Goal: Communication & Community: Answer question/provide support

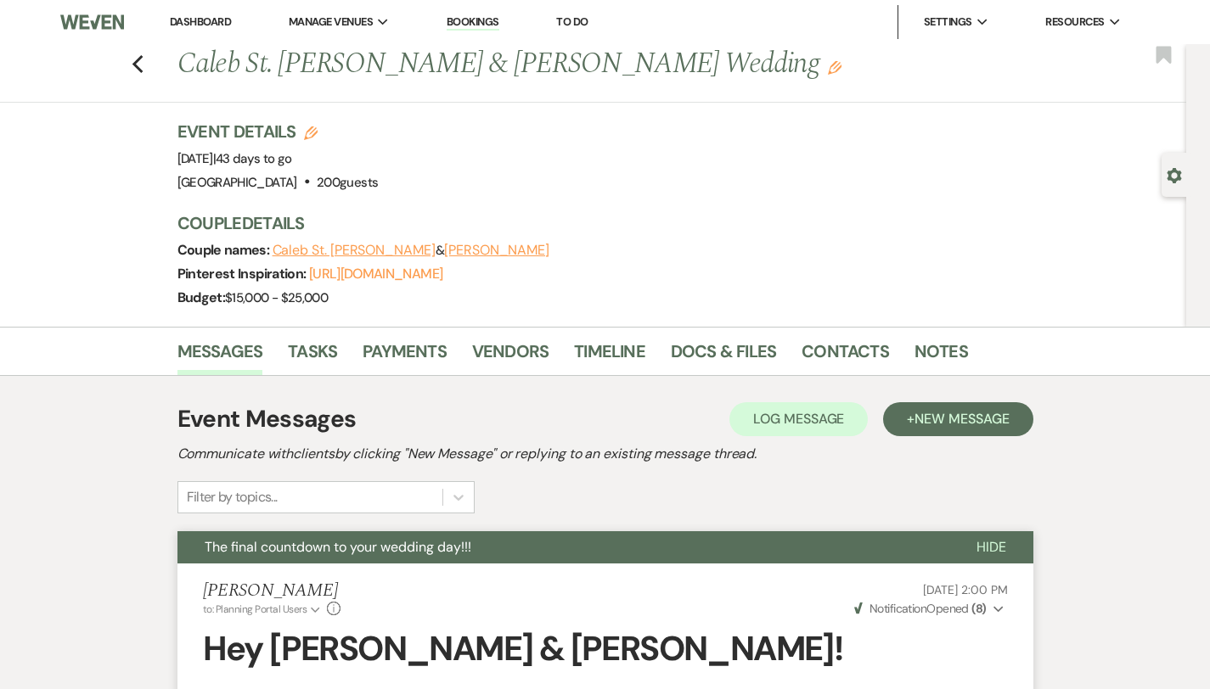
click at [205, 24] on link "Dashboard" at bounding box center [200, 21] width 61 height 14
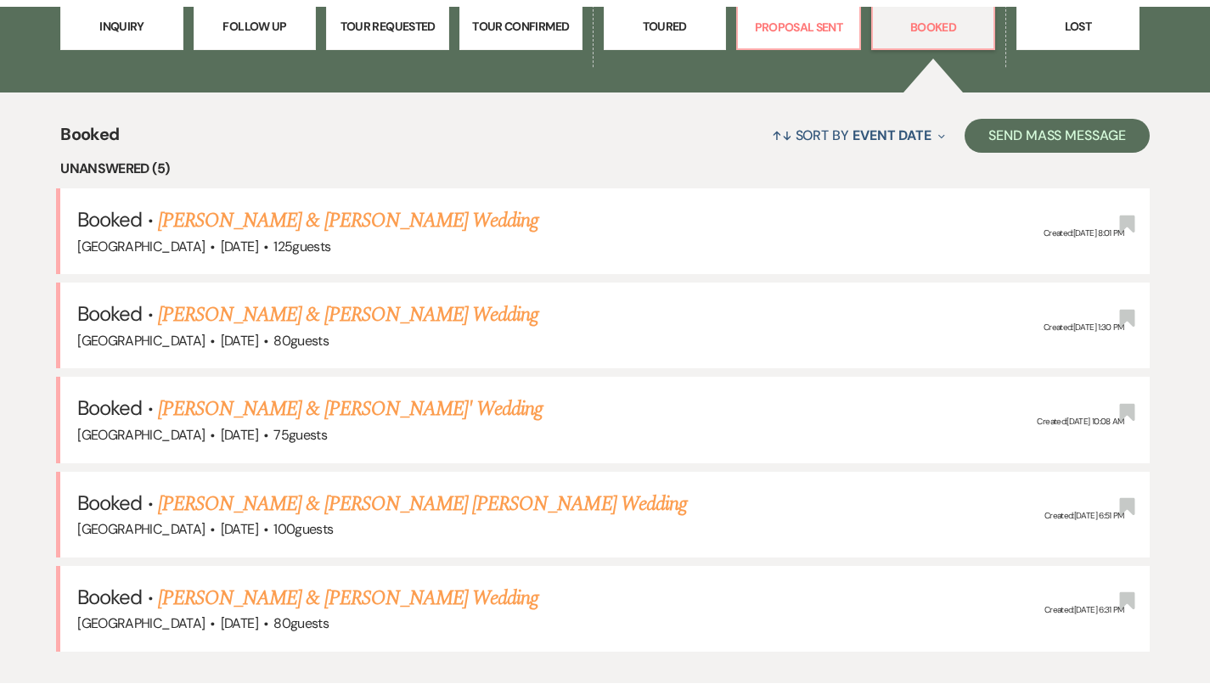
scroll to position [581, 0]
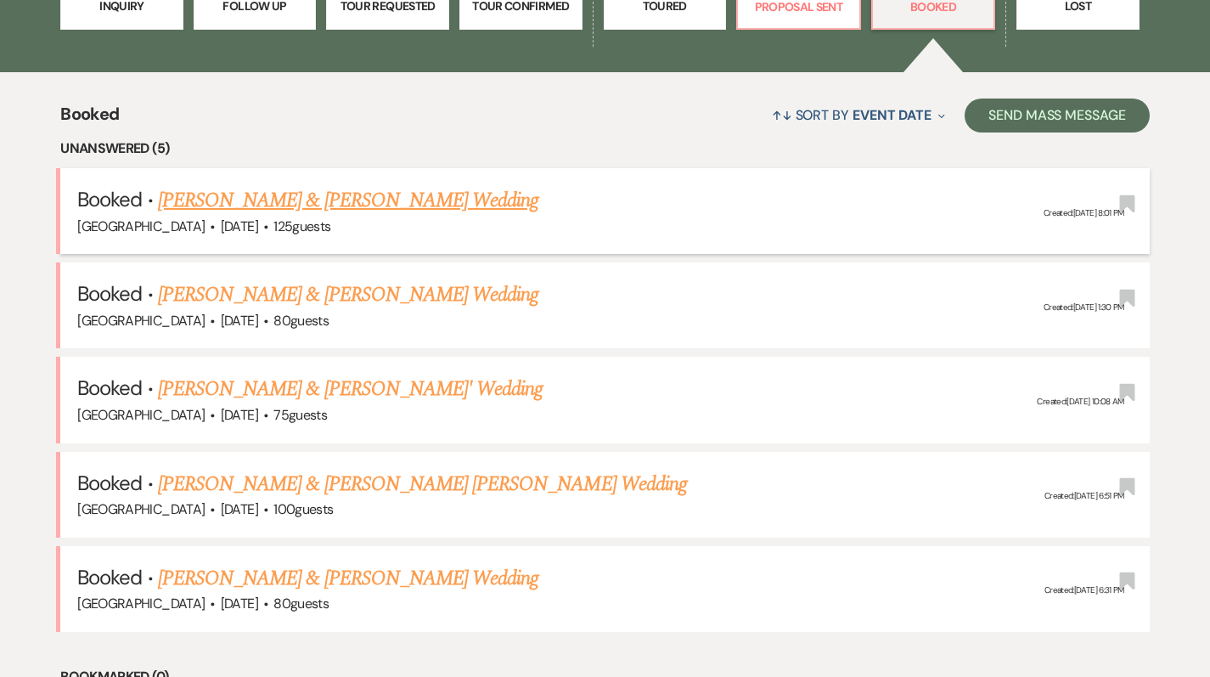
click at [395, 212] on link "[PERSON_NAME] & [PERSON_NAME] Wedding" at bounding box center [348, 200] width 380 height 31
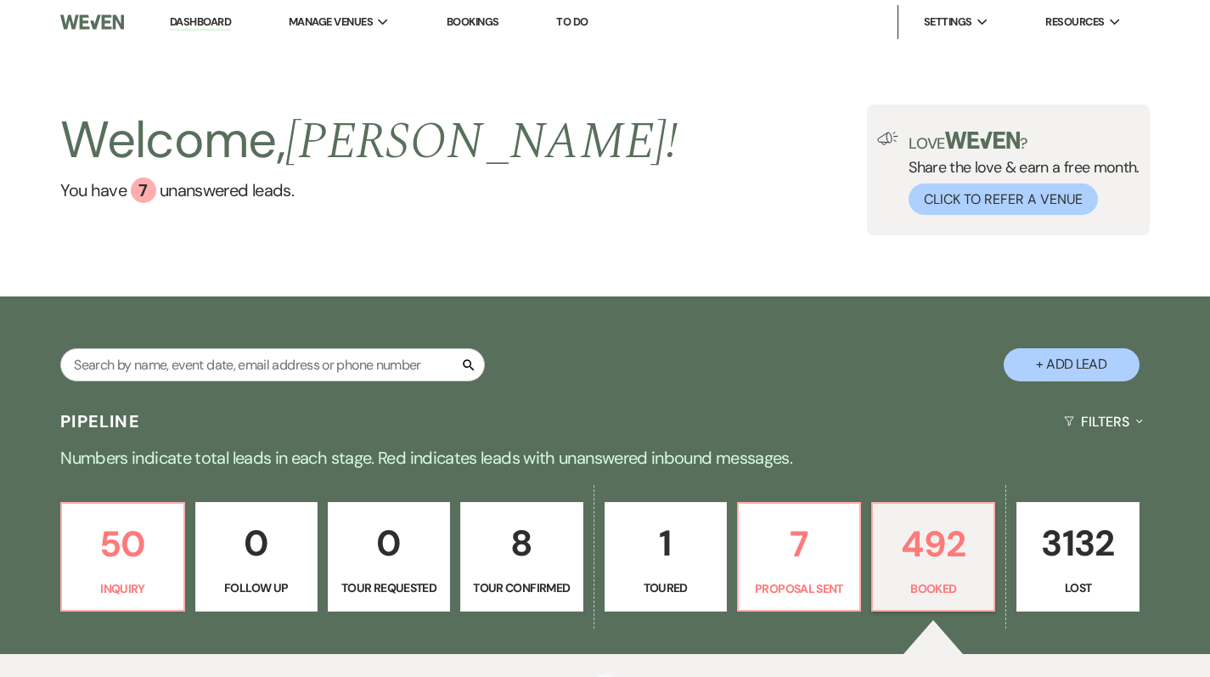
scroll to position [188, 0]
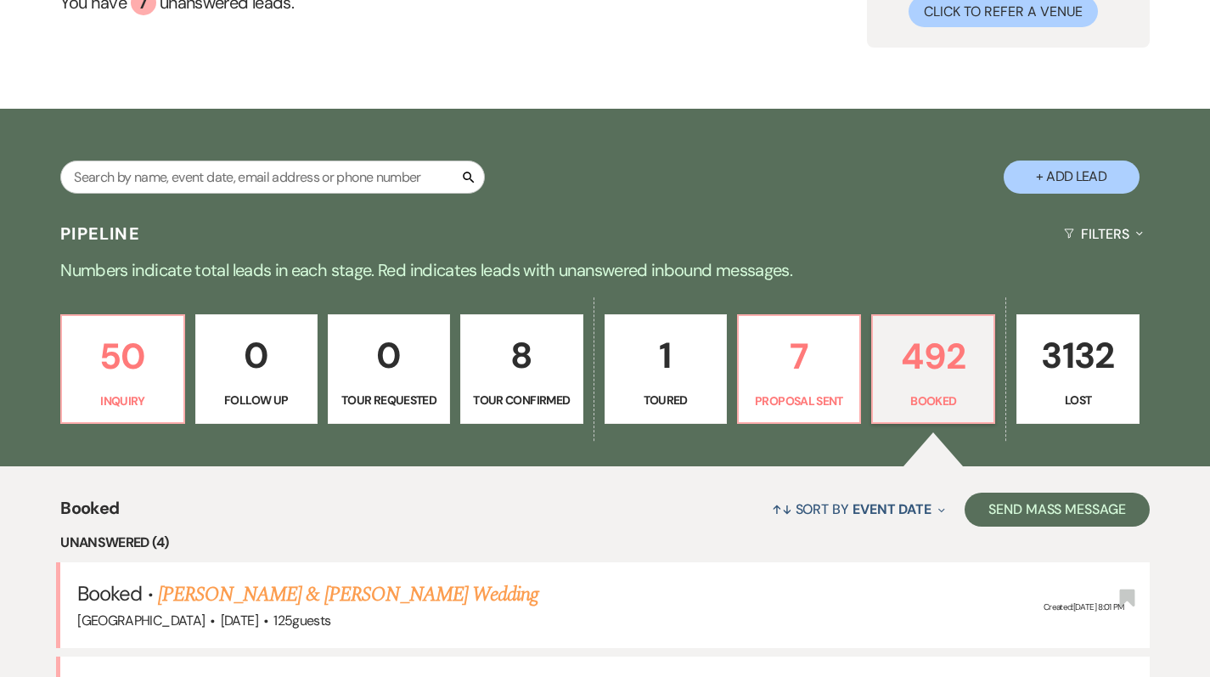
click at [358, 579] on link "[PERSON_NAME] & [PERSON_NAME] Wedding" at bounding box center [348, 594] width 380 height 31
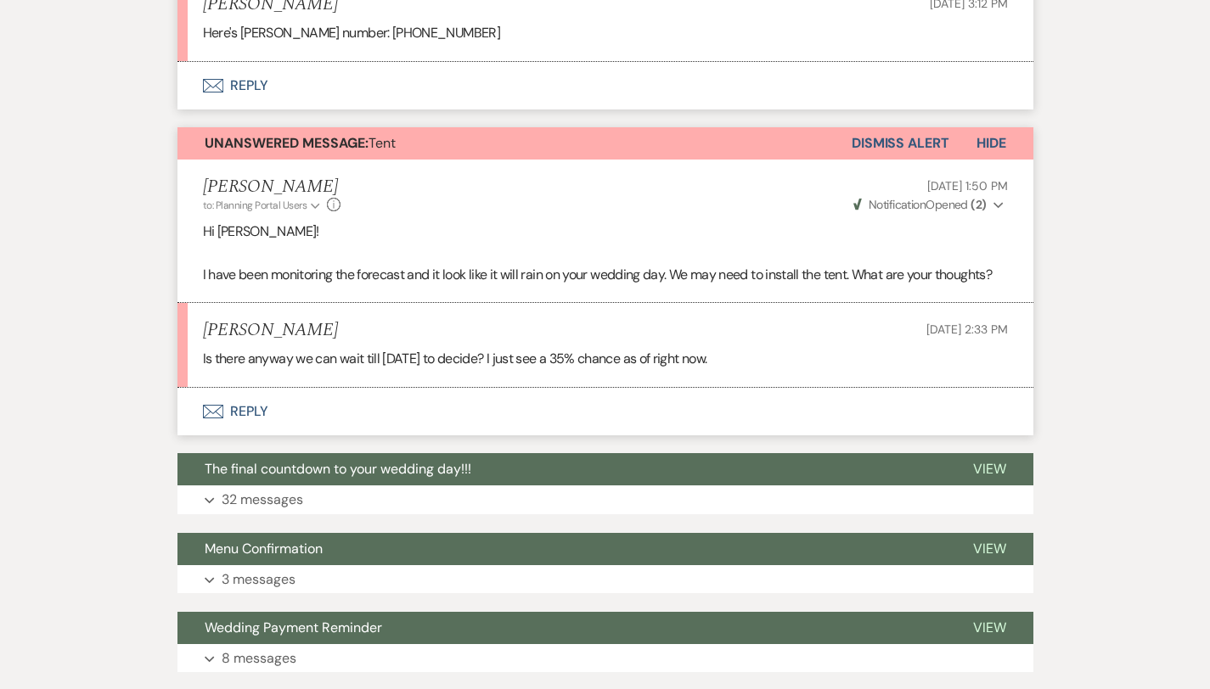
scroll to position [1700, 0]
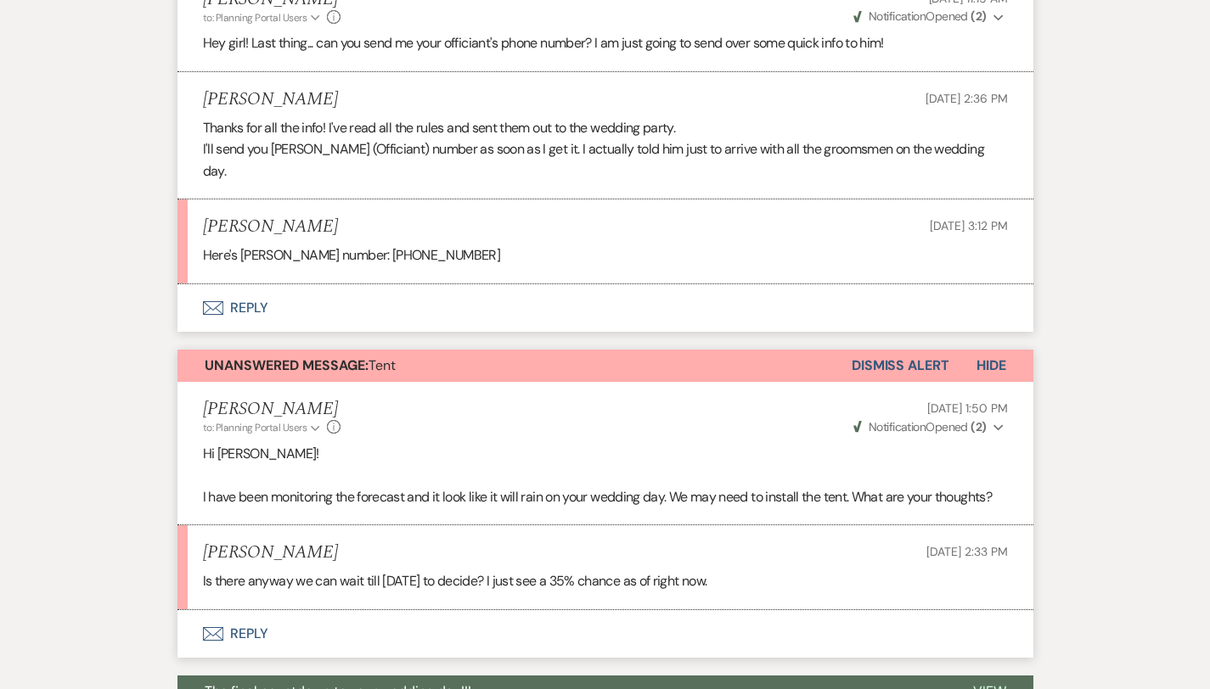
click at [199, 610] on button "Envelope Reply" at bounding box center [605, 634] width 856 height 48
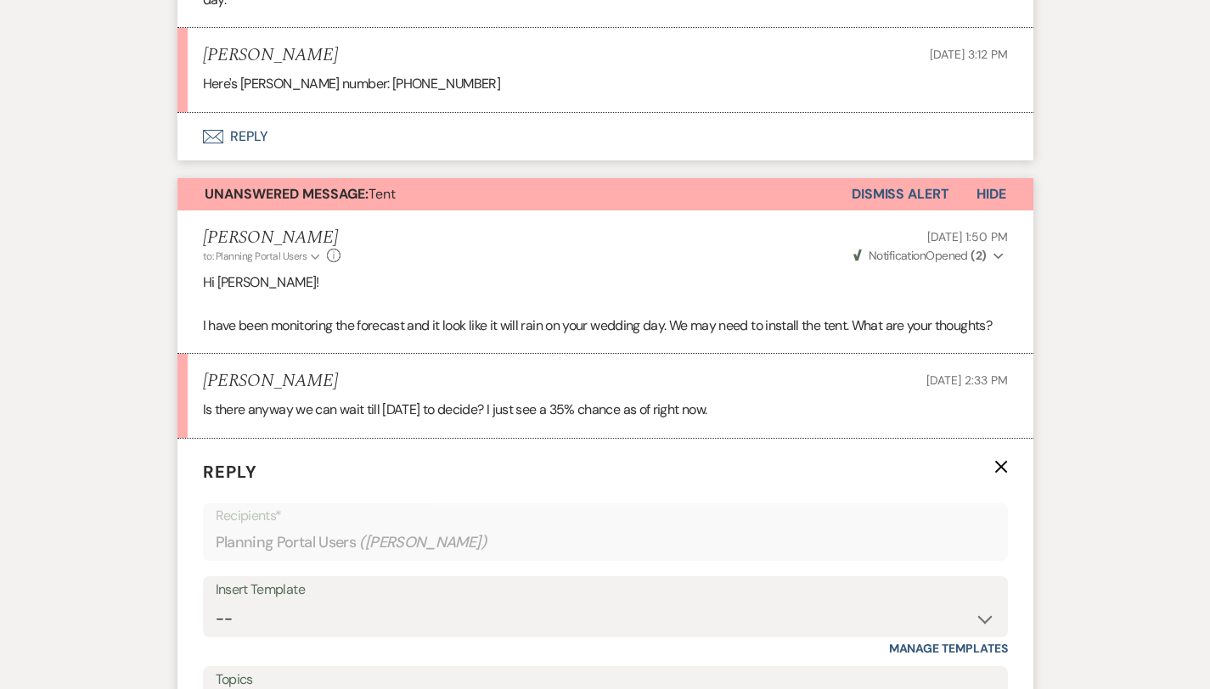
scroll to position [1852, 0]
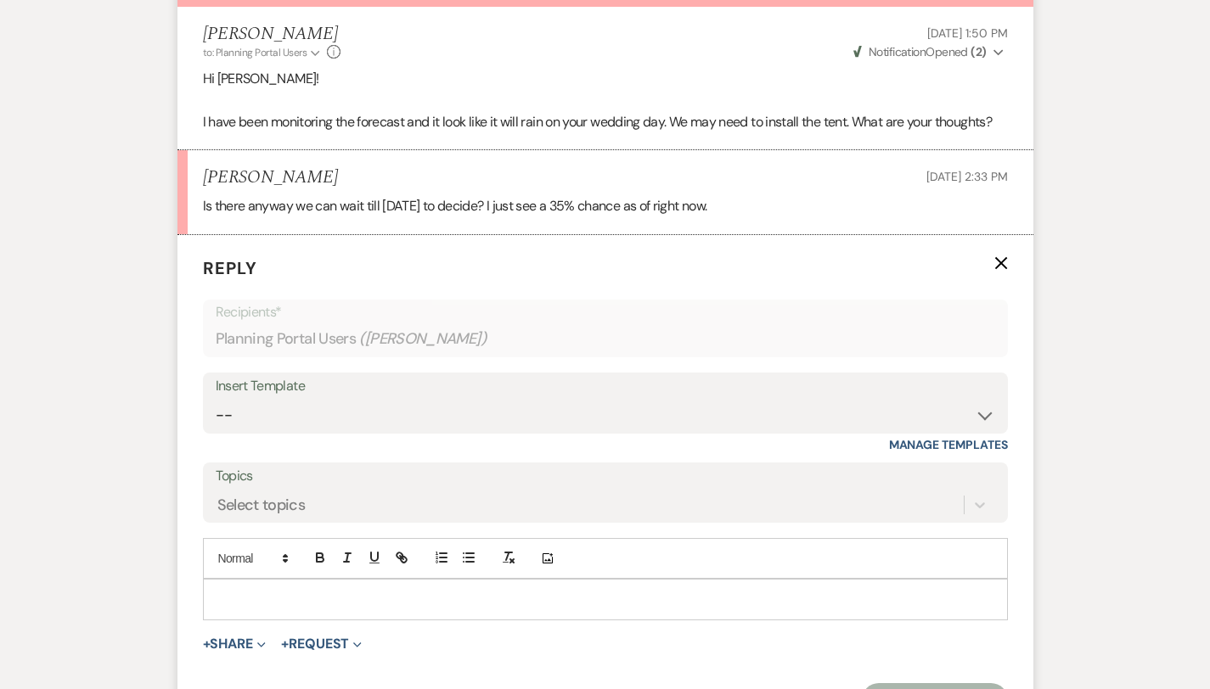
click at [214, 580] on div at bounding box center [605, 599] width 803 height 39
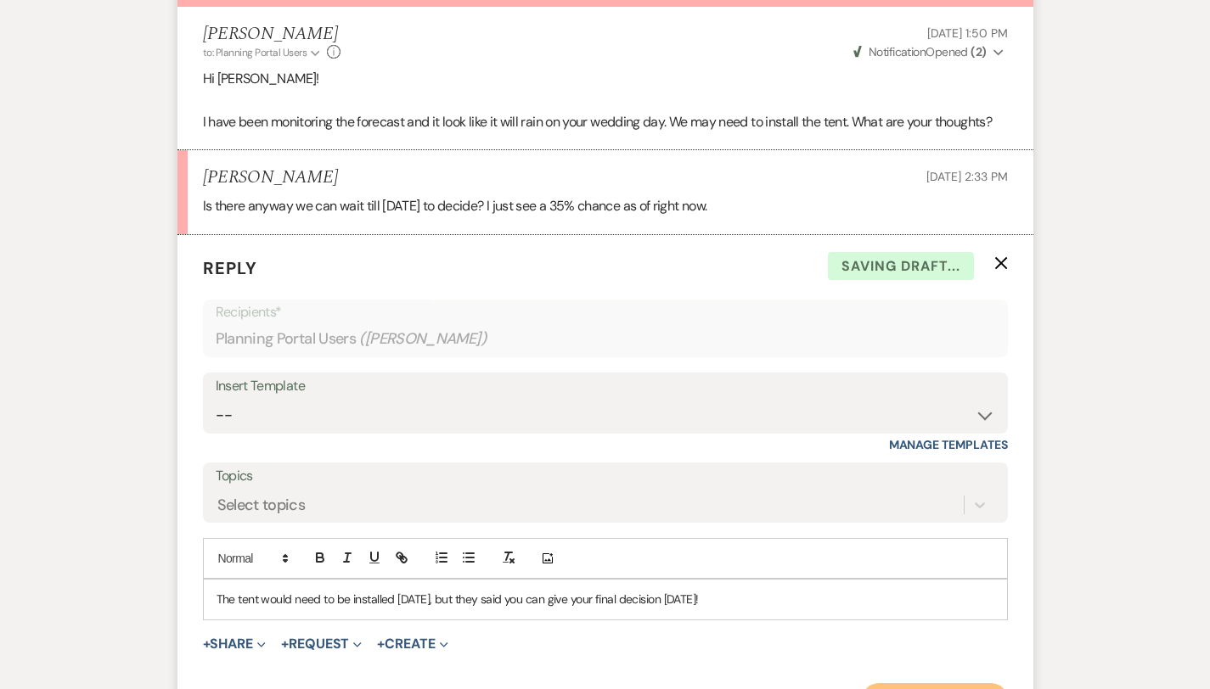
click at [953, 676] on button "Send Message" at bounding box center [934, 700] width 145 height 34
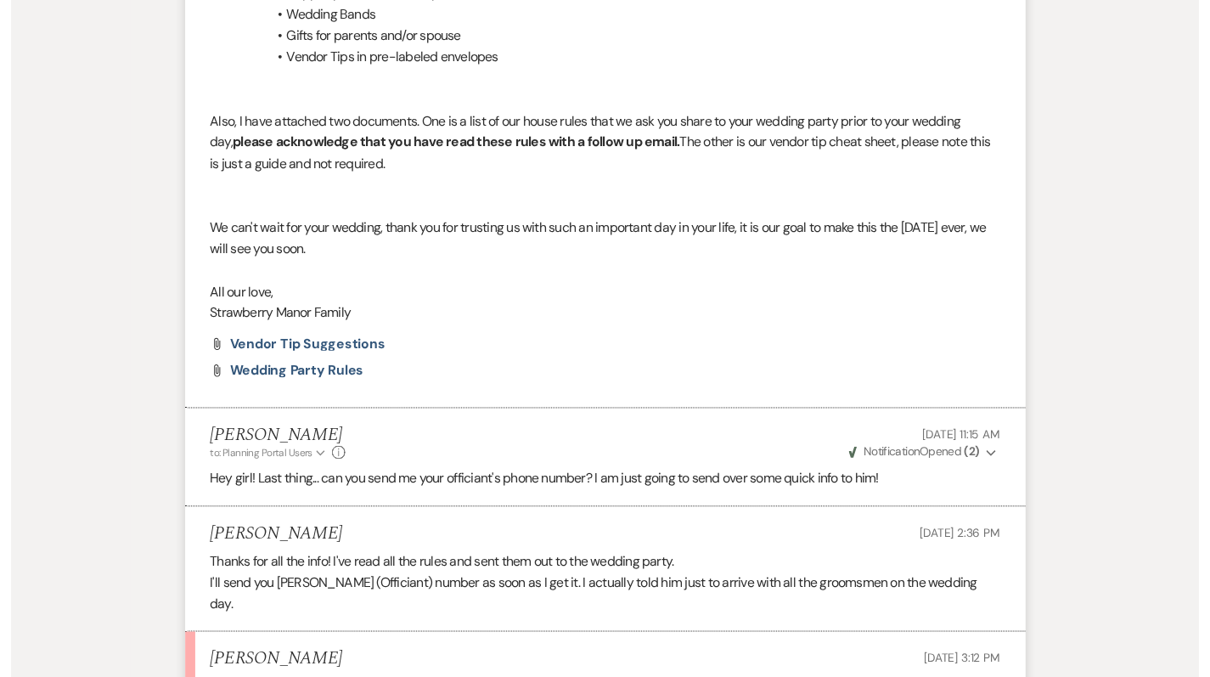
scroll to position [0, 0]
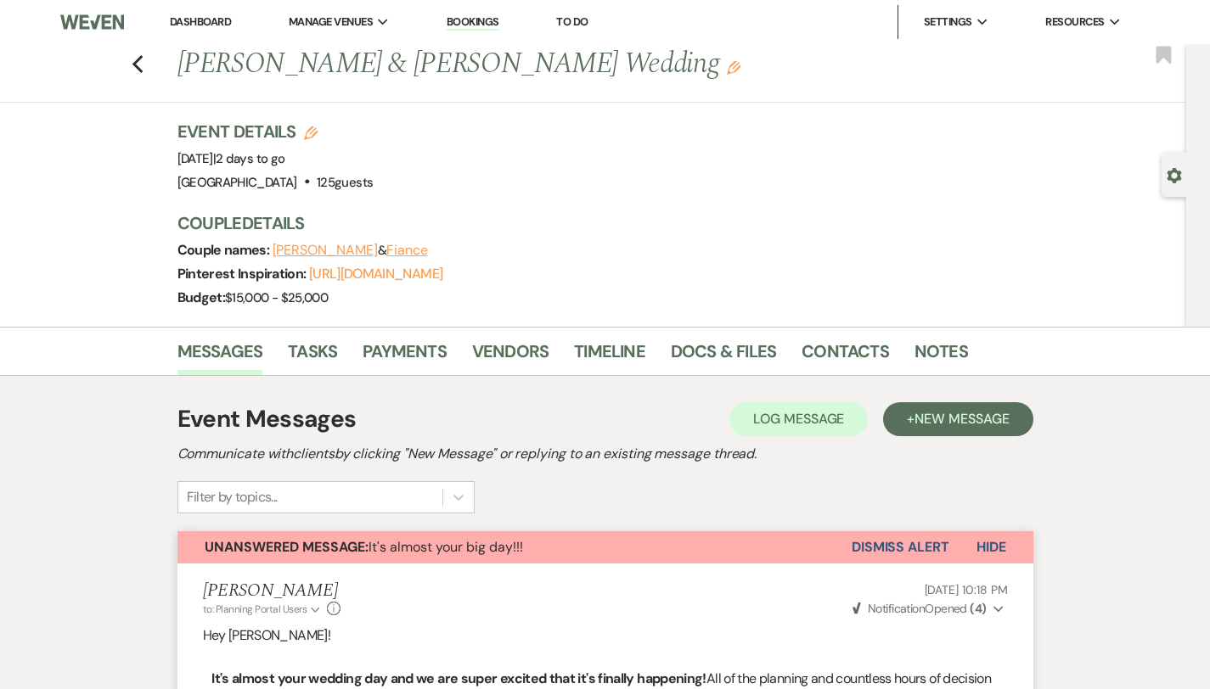
click at [196, 20] on link "Dashboard" at bounding box center [200, 21] width 61 height 14
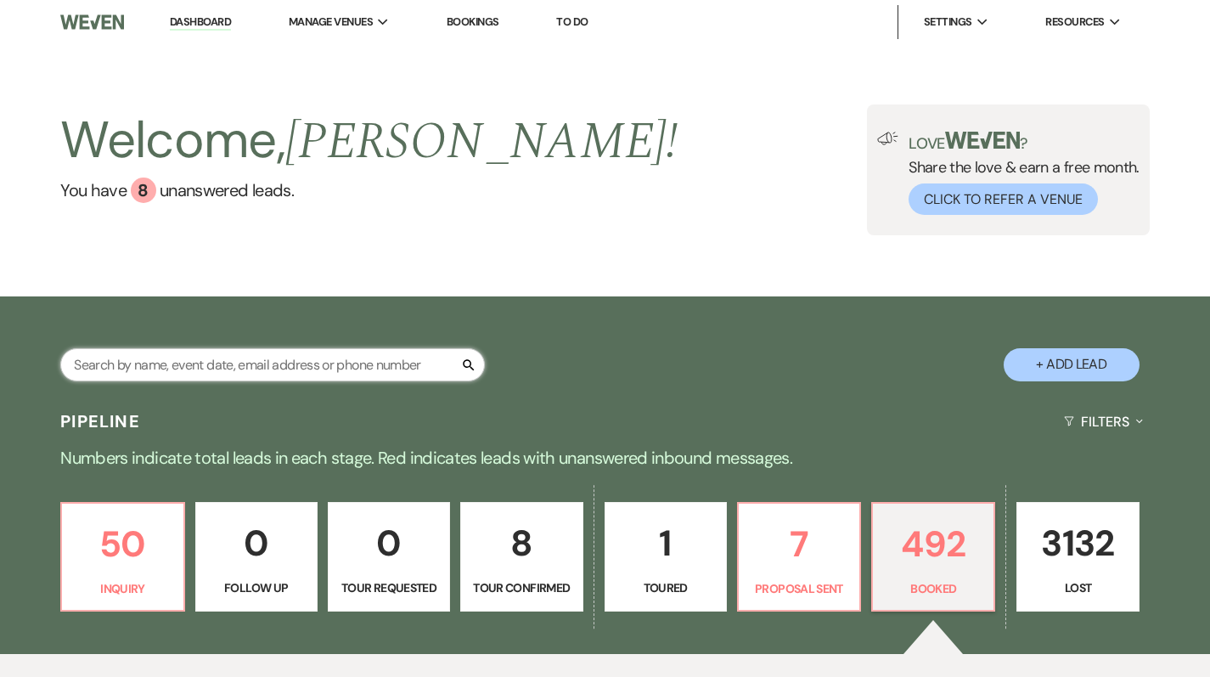
click at [227, 368] on input "text" at bounding box center [272, 364] width 424 height 33
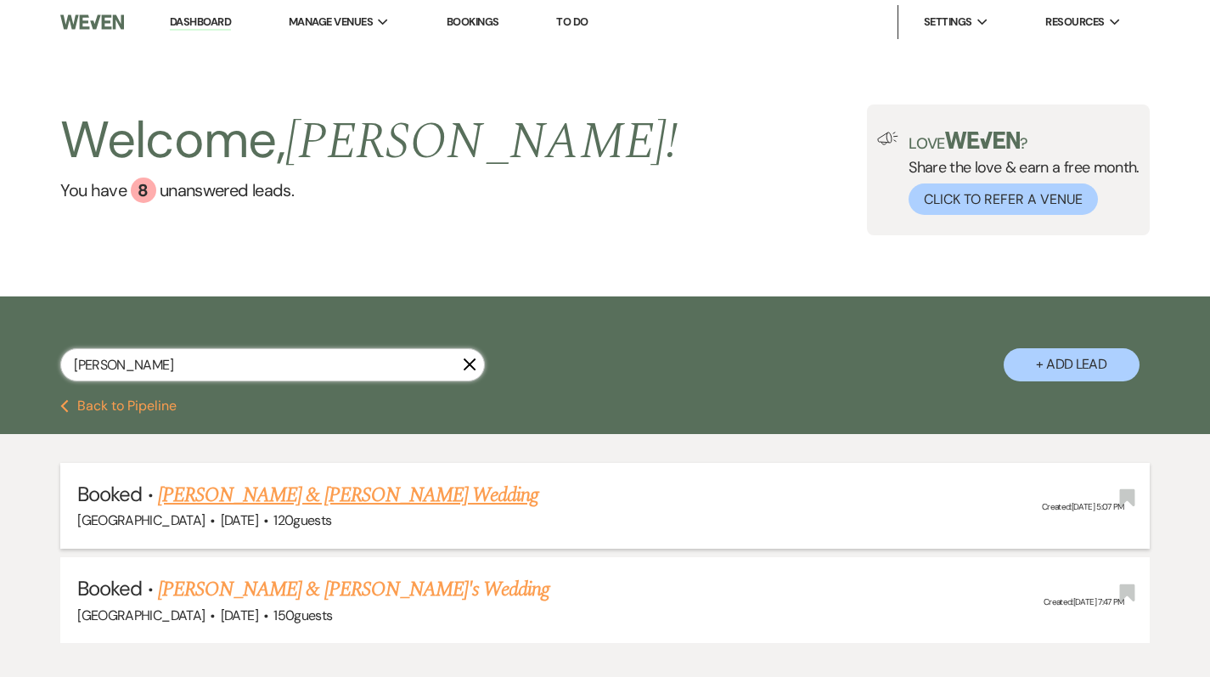
type input "lafon"
click at [229, 494] on link "Scott Pontiff & Jenna LaFont's Wedding" at bounding box center [348, 495] width 380 height 31
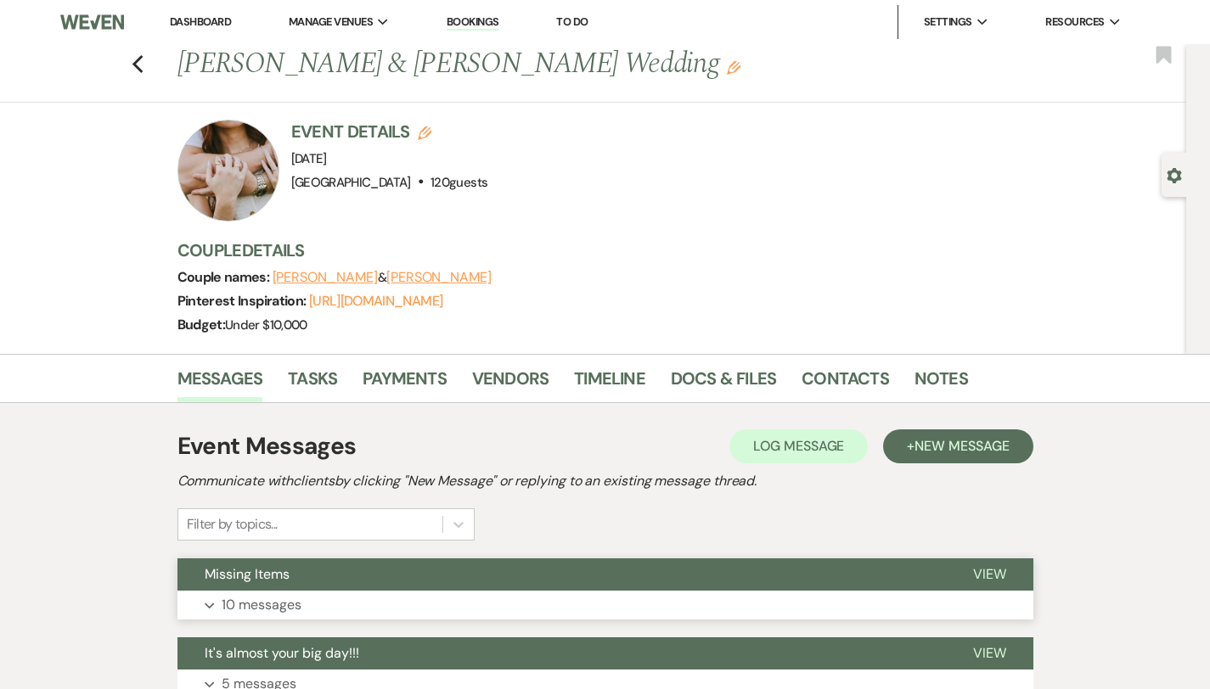
click at [231, 604] on p "10 messages" at bounding box center [262, 605] width 80 height 22
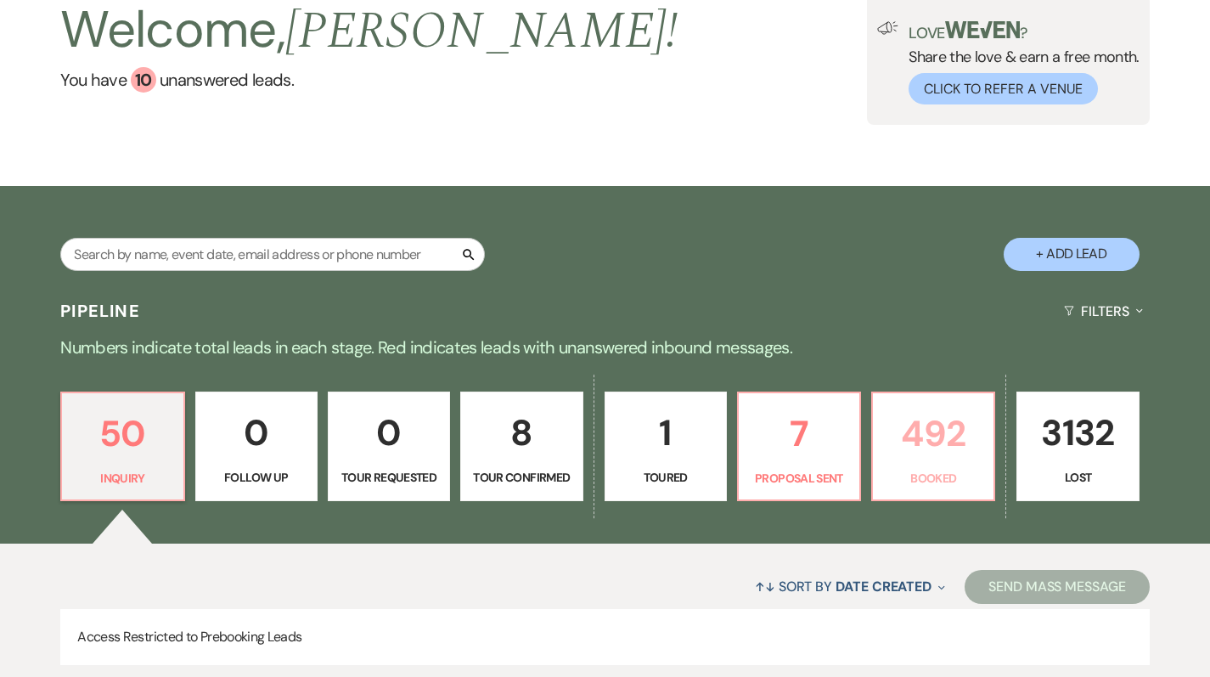
click at [937, 443] on p "492" at bounding box center [933, 433] width 100 height 57
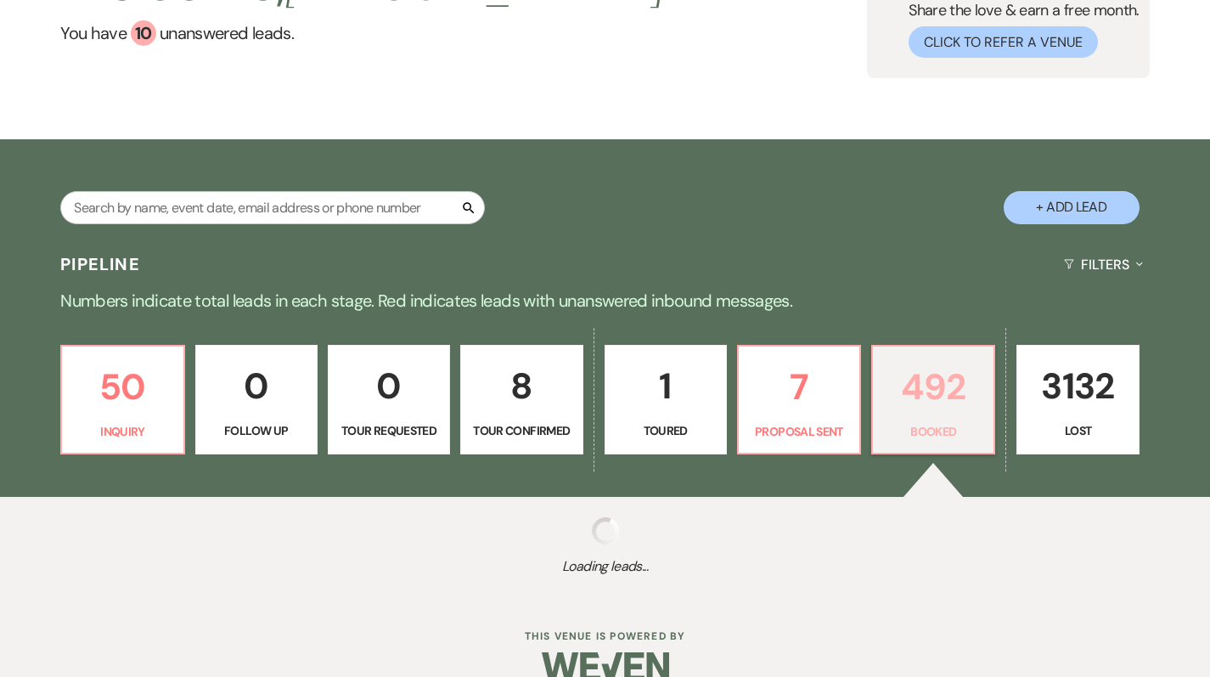
scroll to position [165, 0]
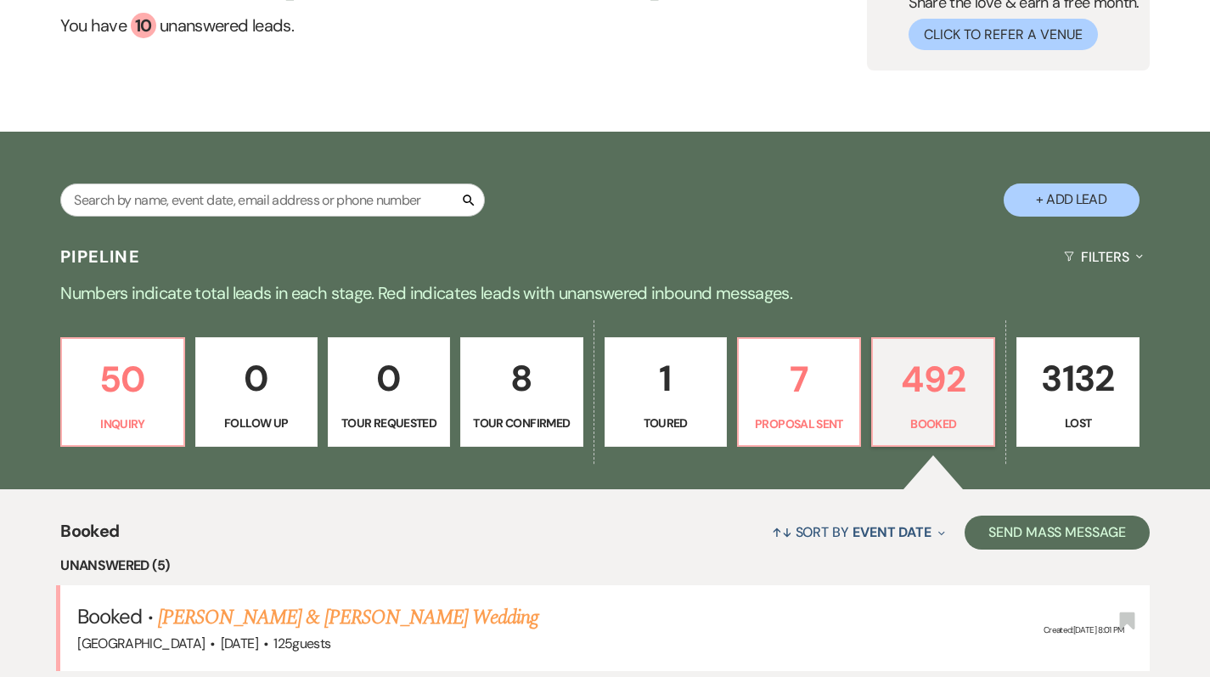
click at [357, 602] on link "[PERSON_NAME] & [PERSON_NAME] Wedding" at bounding box center [348, 617] width 380 height 31
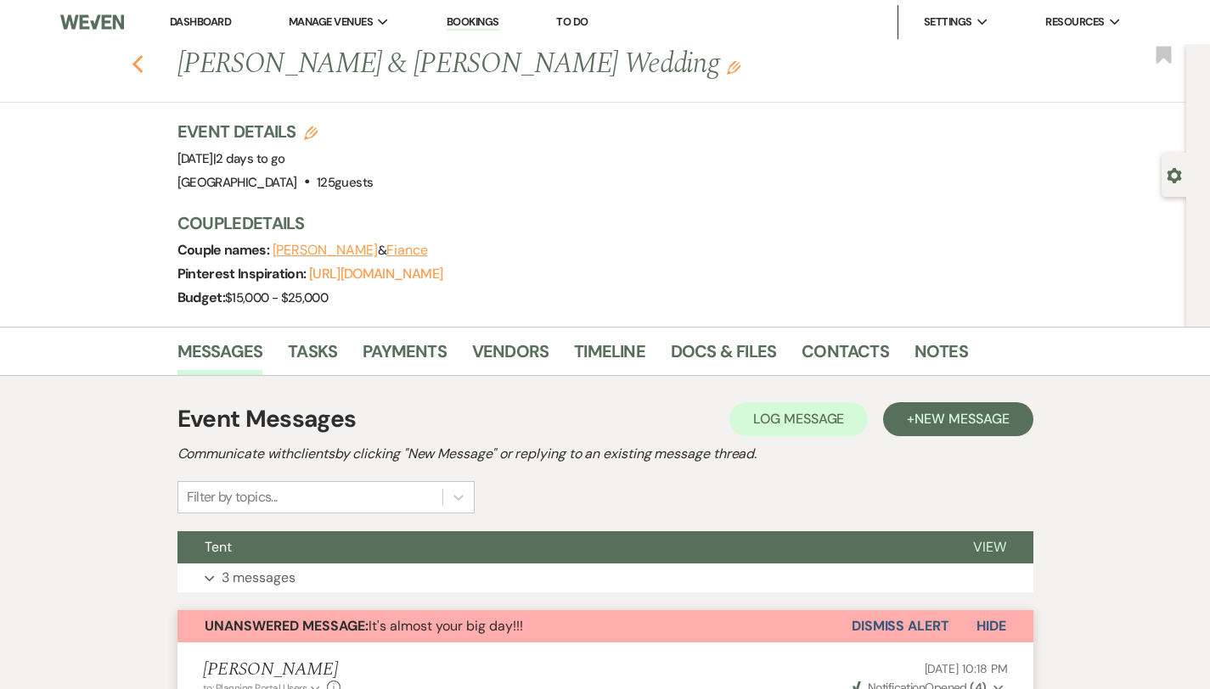
click at [132, 65] on icon "Previous" at bounding box center [138, 64] width 13 height 20
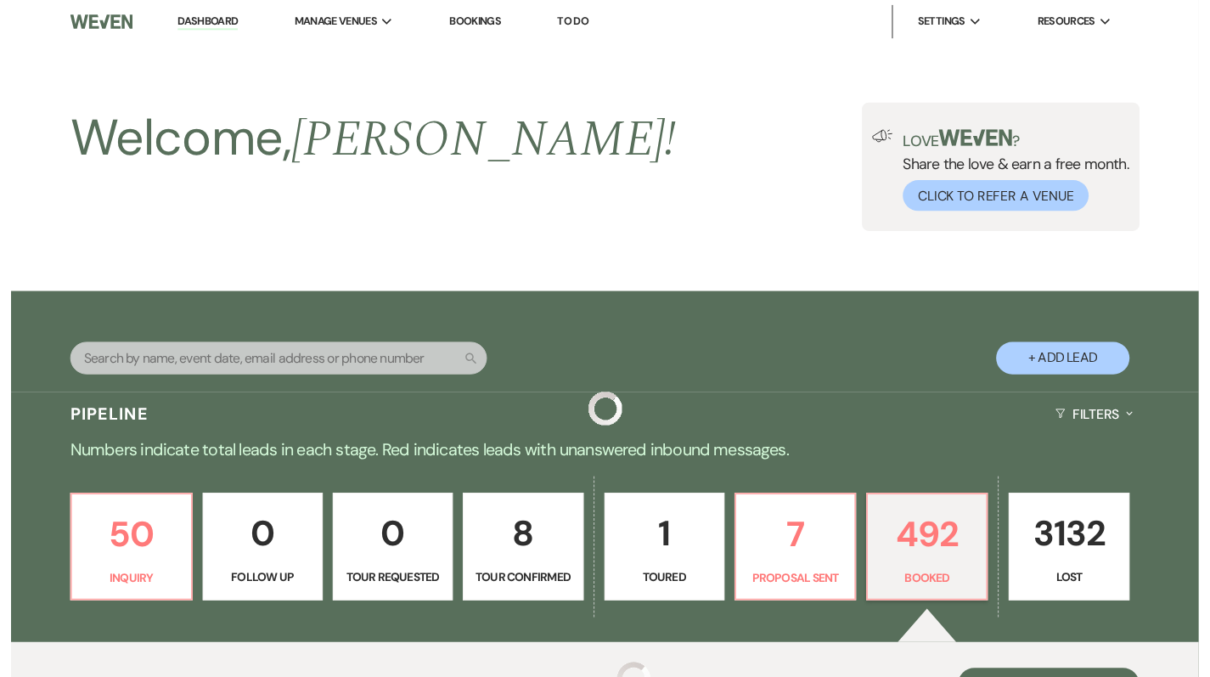
scroll to position [585, 0]
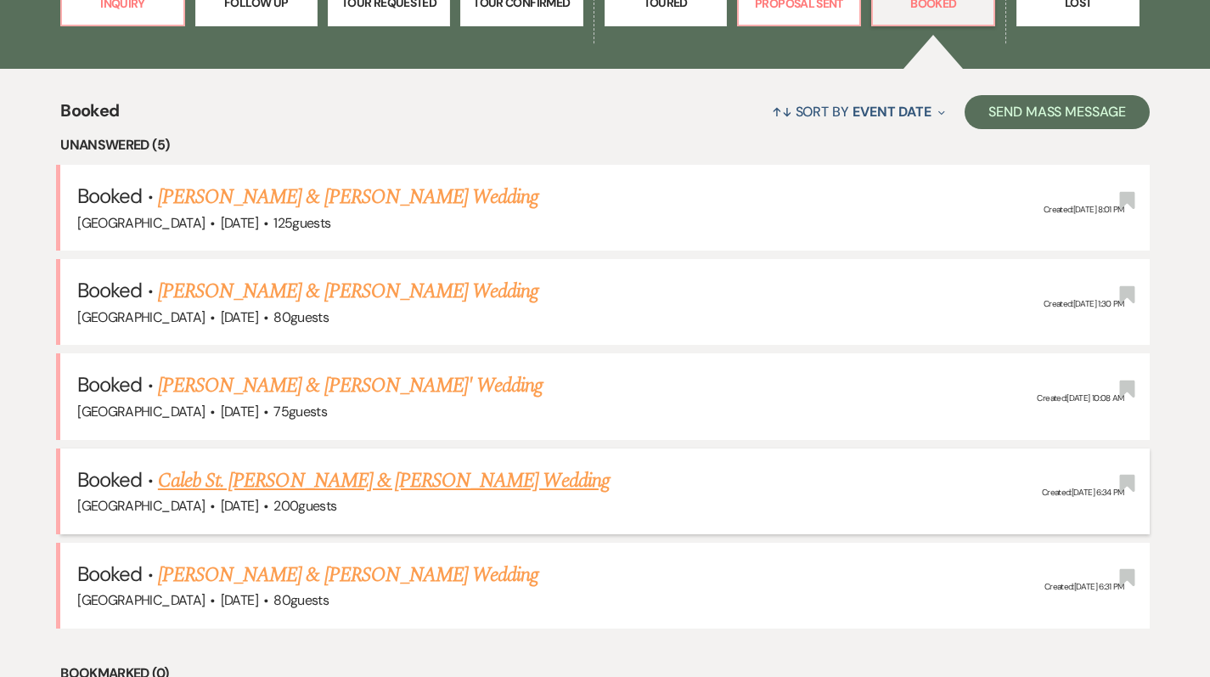
click at [301, 478] on link "Caleb St. [PERSON_NAME] & [PERSON_NAME] Wedding" at bounding box center [384, 480] width 452 height 31
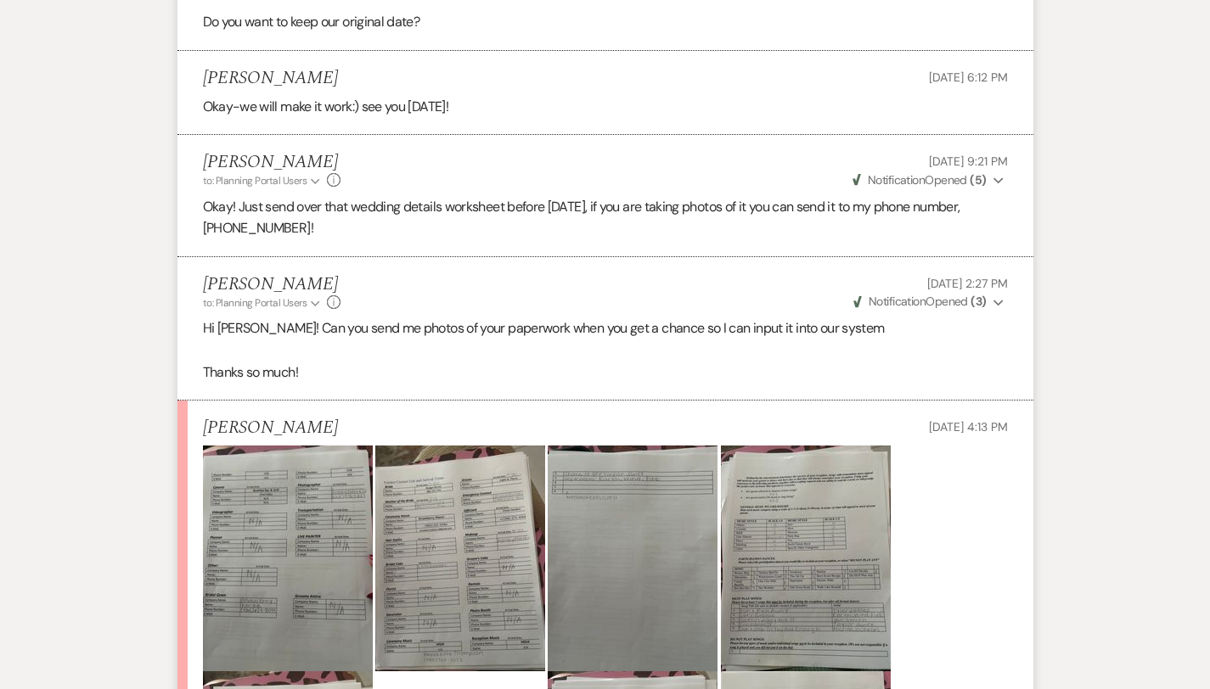
scroll to position [4403, 0]
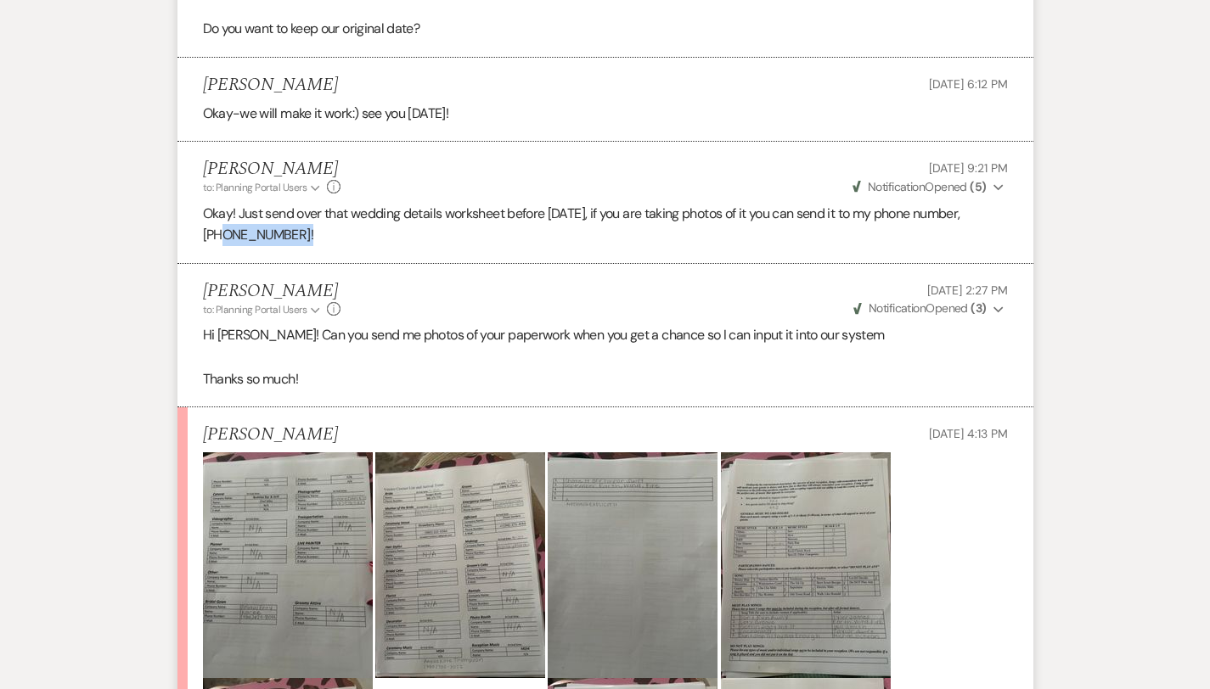
drag, startPoint x: 947, startPoint y: 129, endPoint x: 1034, endPoint y: 131, distance: 86.6
click at [1008, 203] on p "Okay! Just send over that wedding details worksheet before [DATE], if you are t…" at bounding box center [605, 224] width 805 height 43
copy p "[PHONE_NUMBER]"
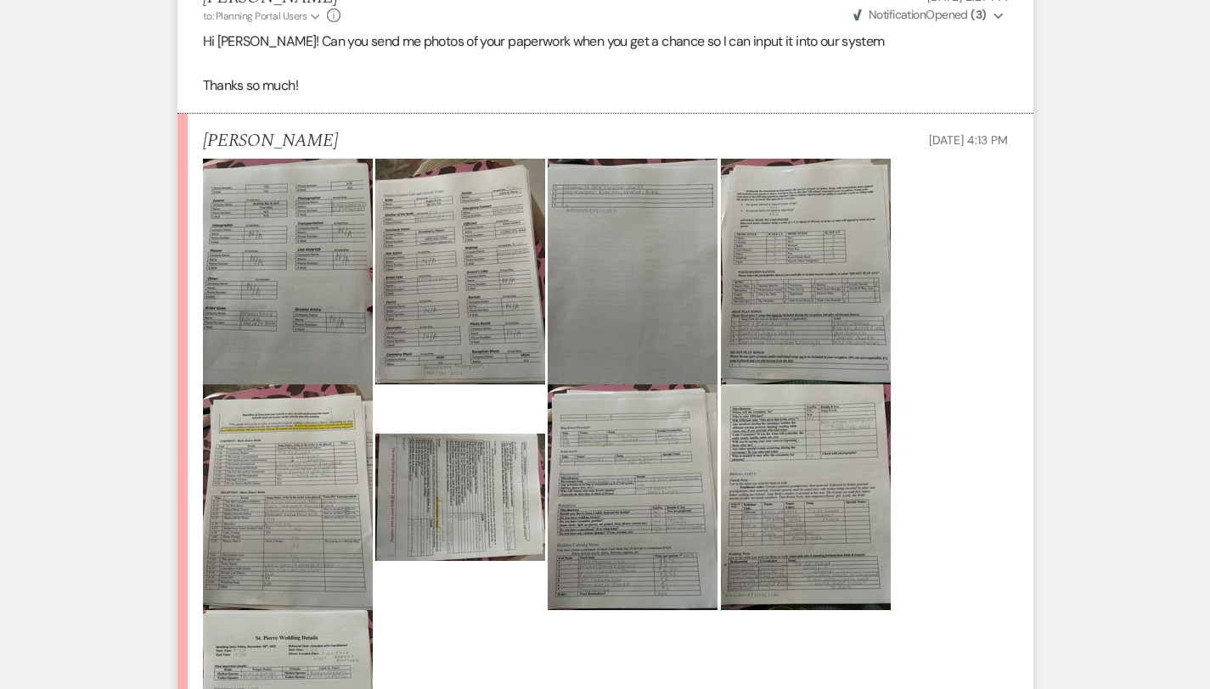
scroll to position [5046, 0]
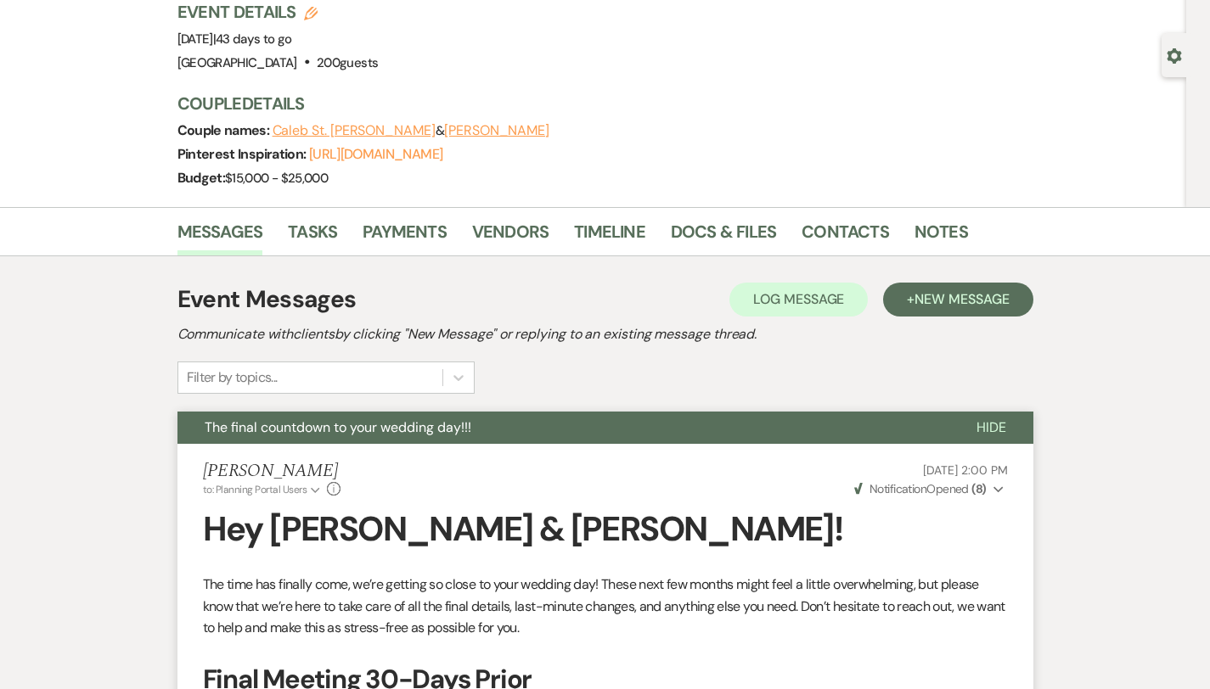
scroll to position [0, 0]
